Goal: Information Seeking & Learning: Learn about a topic

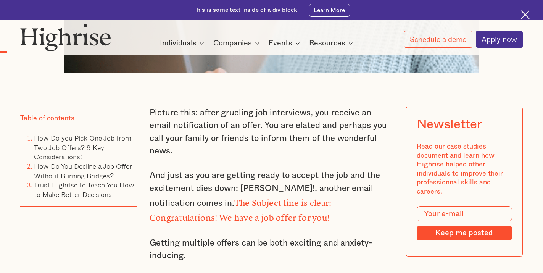
scroll to position [611, 0]
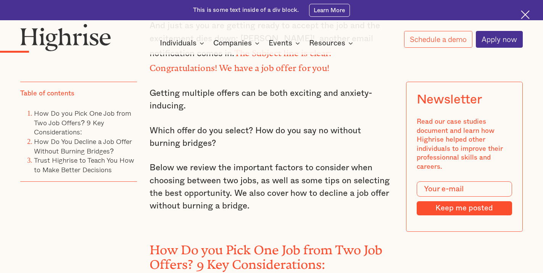
click at [185, 87] on p "Getting multiple offers can be both exciting and anxiety-inducing." at bounding box center [272, 100] width 244 height 26
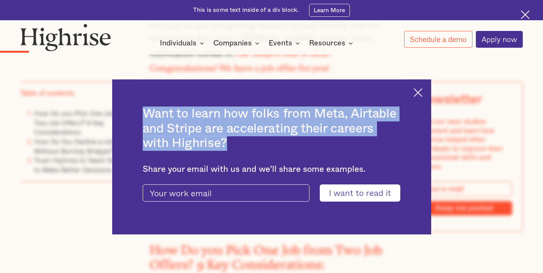
drag, startPoint x: 185, startPoint y: 87, endPoint x: 302, endPoint y: 98, distance: 117.3
click at [185, 87] on div "Want to learn how folks from Meta, Airtable and Stripe are accelerating their c…" at bounding box center [271, 156] width 319 height 155
click at [422, 92] on img at bounding box center [418, 92] width 9 height 9
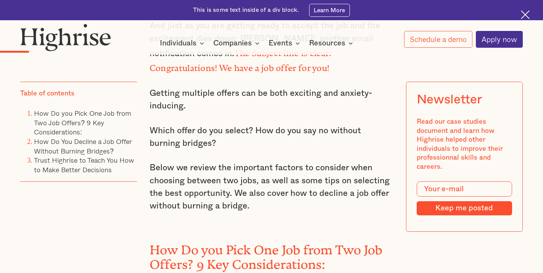
click at [527, 13] on img at bounding box center [525, 14] width 9 height 9
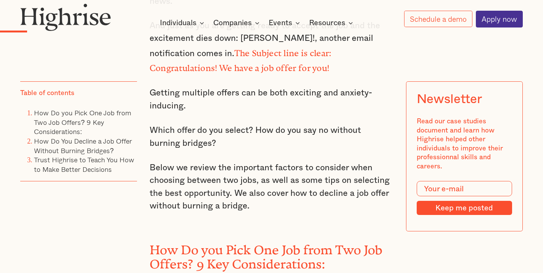
scroll to position [590, 0]
click at [324, 71] on div "Picture this: after grueling job interviews, you receive an email notification …" at bounding box center [272, 275] width 244 height 636
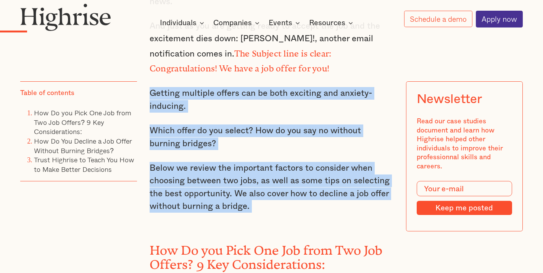
drag, startPoint x: 324, startPoint y: 71, endPoint x: 357, endPoint y: 201, distance: 133.8
click at [357, 201] on div "Picture this: after grueling job interviews, you receive an email notification …" at bounding box center [272, 275] width 244 height 636
click at [356, 201] on p "Below we review the important factors to consider when choosing between two job…" at bounding box center [272, 187] width 244 height 51
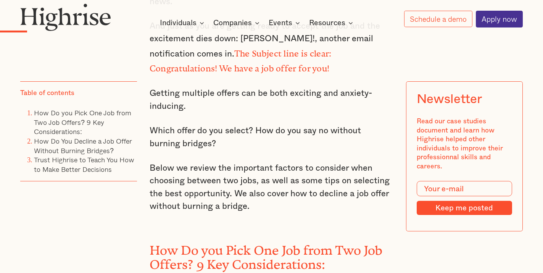
click at [356, 201] on p "Below we review the important factors to consider when choosing between two job…" at bounding box center [272, 187] width 244 height 51
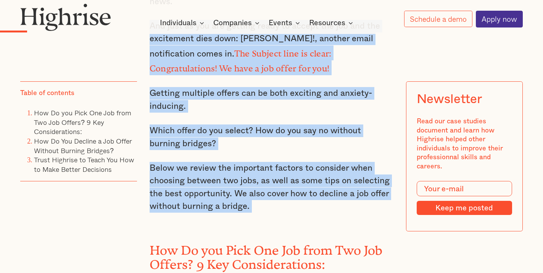
drag, startPoint x: 356, startPoint y: 200, endPoint x: 251, endPoint y: 61, distance: 174.4
click at [251, 61] on div "Picture this: after grueling job interviews, you receive an email notification …" at bounding box center [272, 275] width 244 height 636
drag, startPoint x: 247, startPoint y: 77, endPoint x: 241, endPoint y: 63, distance: 15.0
click at [241, 63] on p "And just as you are getting ready to accept the job and the excitement dies dow…" at bounding box center [272, 47] width 244 height 55
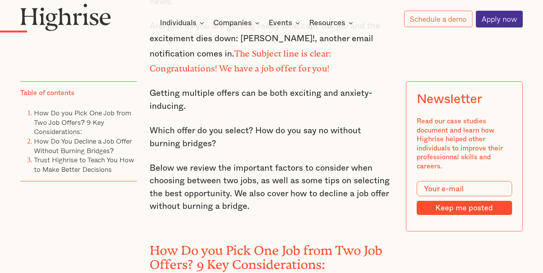
click at [241, 63] on p "And just as you are getting ready to accept the job and the excitement dies dow…" at bounding box center [272, 47] width 244 height 55
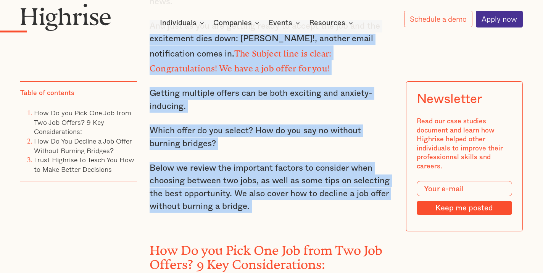
drag, startPoint x: 241, startPoint y: 63, endPoint x: 285, endPoint y: 198, distance: 142.7
click at [285, 198] on div "Picture this: after grueling job interviews, you receive an email notification …" at bounding box center [272, 275] width 244 height 636
click at [285, 198] on p "Below we review the important factors to consider when choosing between two job…" at bounding box center [272, 187] width 244 height 51
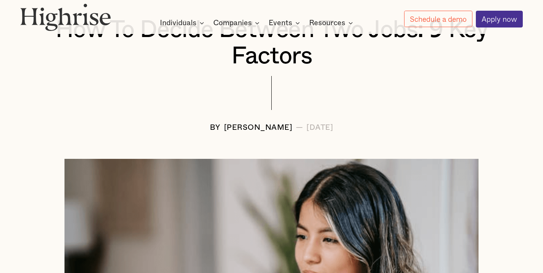
scroll to position [0, 0]
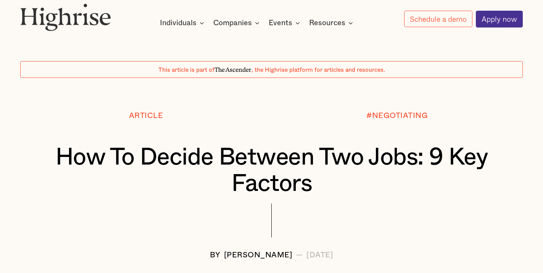
drag, startPoint x: 272, startPoint y: 173, endPoint x: 166, endPoint y: 34, distance: 175.2
click at [123, 9] on div "How It Works Individuals Programs 1 Highrise Leader A 6-month program to grow l…" at bounding box center [271, 15] width 543 height 24
drag, startPoint x: 123, startPoint y: 9, endPoint x: 114, endPoint y: 4, distance: 9.9
click at [114, 4] on div "How It Works Individuals Programs 1 Highrise Leader A 6-month program to grow l…" at bounding box center [271, 15] width 543 height 24
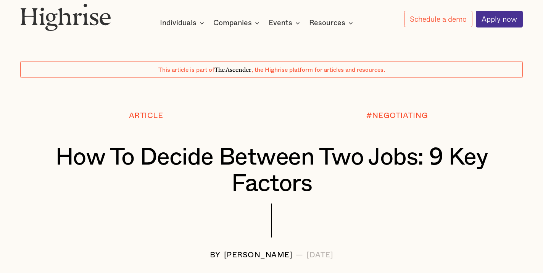
drag, startPoint x: 115, startPoint y: 3, endPoint x: 120, endPoint y: 2, distance: 5.2
click at [115, 3] on div "How It Works Individuals Programs 1 Highrise Leader A 6-month program to grow l…" at bounding box center [271, 15] width 543 height 24
